Goal: Navigation & Orientation: Find specific page/section

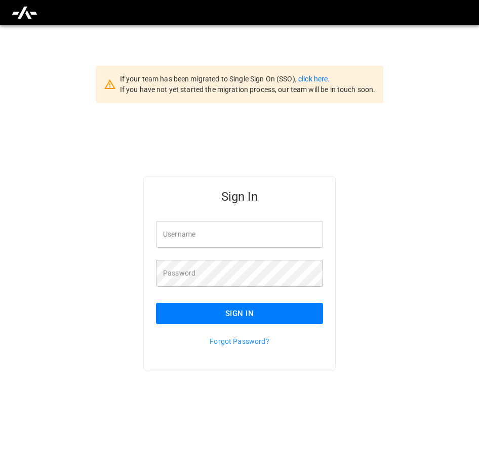
type input "**********"
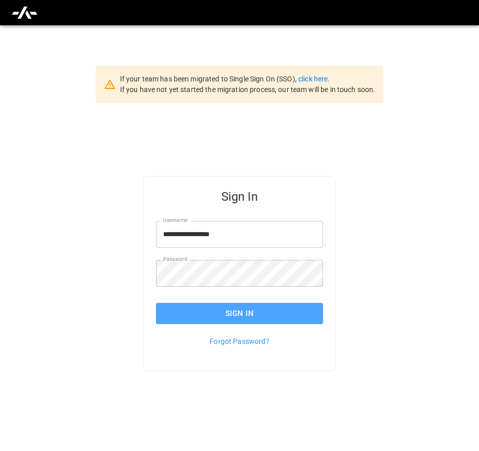
click at [259, 319] on button "Sign In" at bounding box center [239, 313] width 167 height 21
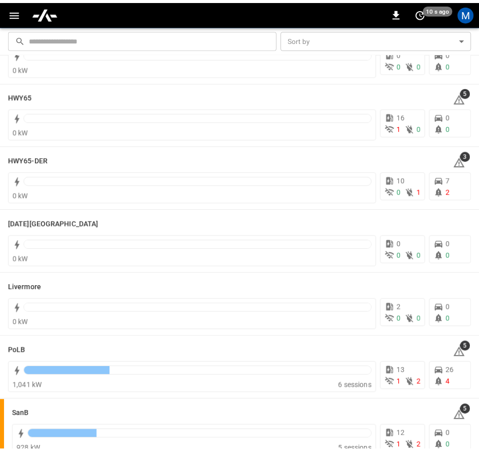
scroll to position [101, 0]
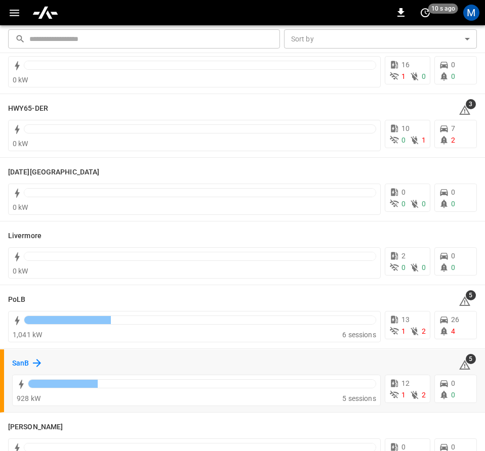
click at [31, 358] on icon at bounding box center [37, 363] width 12 height 12
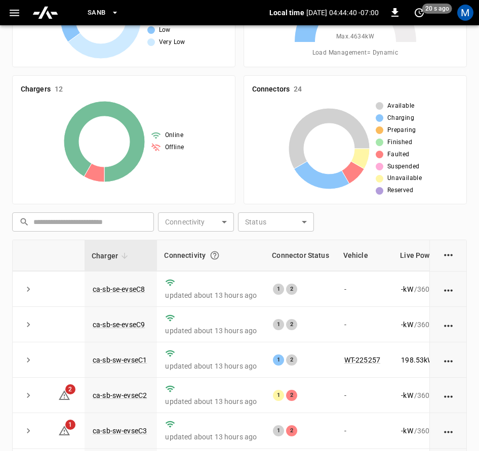
scroll to position [202, 0]
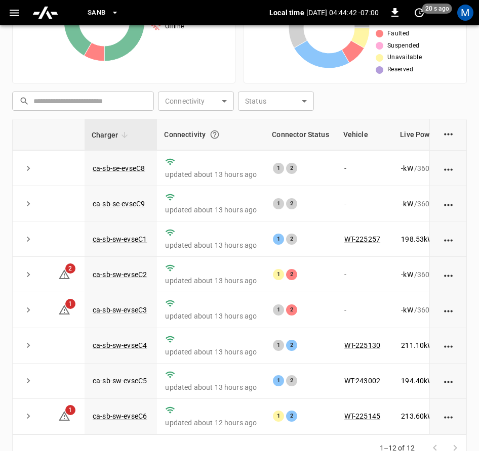
drag, startPoint x: 259, startPoint y: 444, endPoint x: 310, endPoint y: 441, distance: 51.7
click at [310, 441] on div "1–12 of 12" at bounding box center [239, 448] width 454 height 27
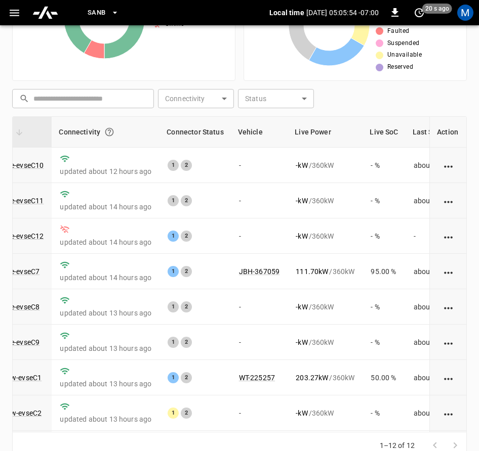
scroll to position [0, 104]
drag, startPoint x: 238, startPoint y: 436, endPoint x: 230, endPoint y: 436, distance: 8.1
click at [230, 436] on div "1–12 of 12" at bounding box center [239, 446] width 454 height 27
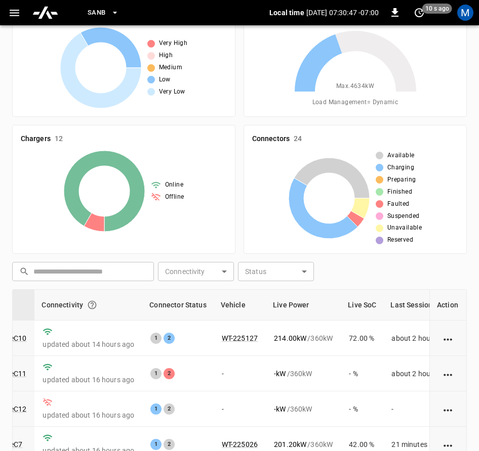
scroll to position [0, 0]
